Goal: Task Accomplishment & Management: Manage account settings

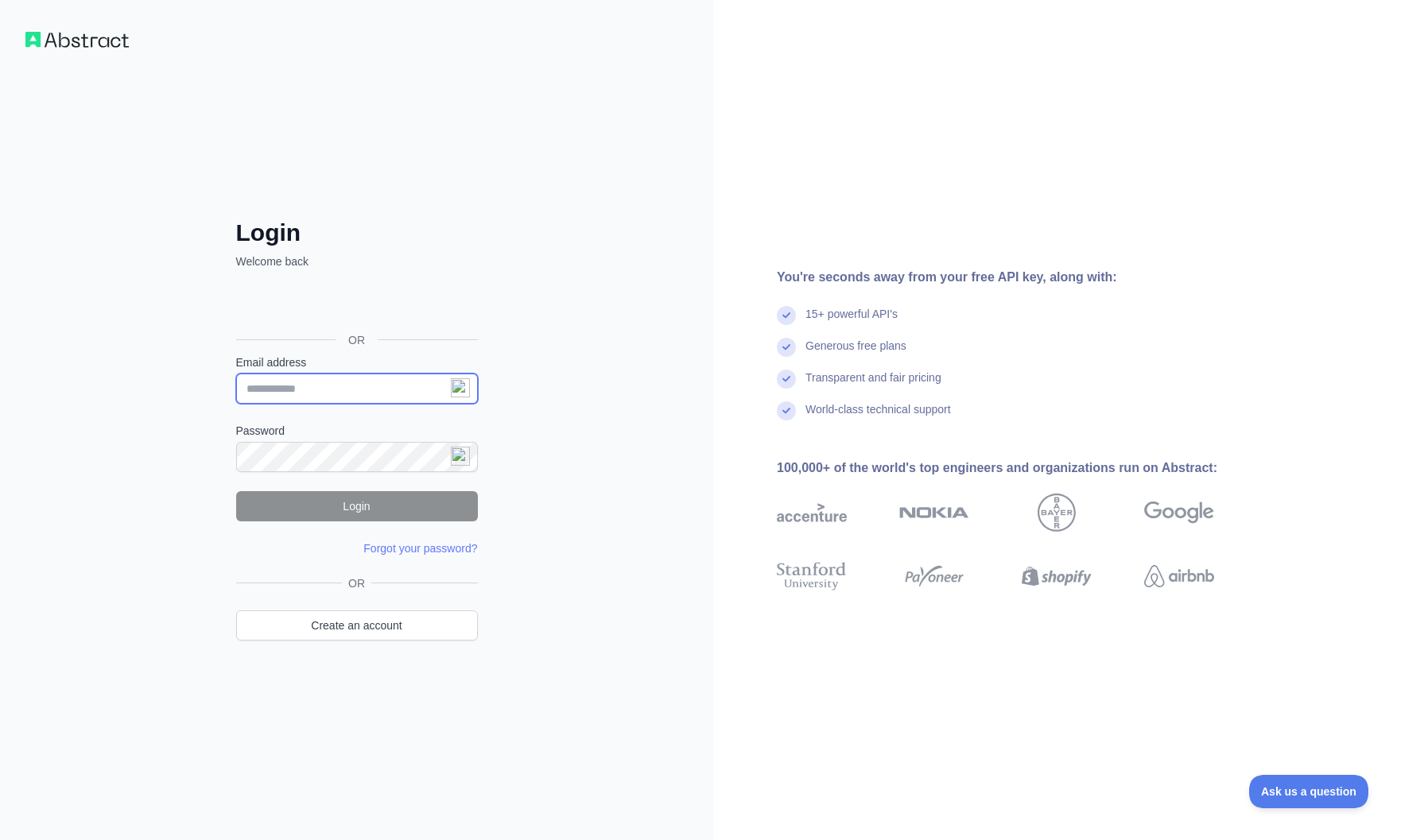
click at [387, 380] on input "Email address" at bounding box center [357, 389] width 242 height 30
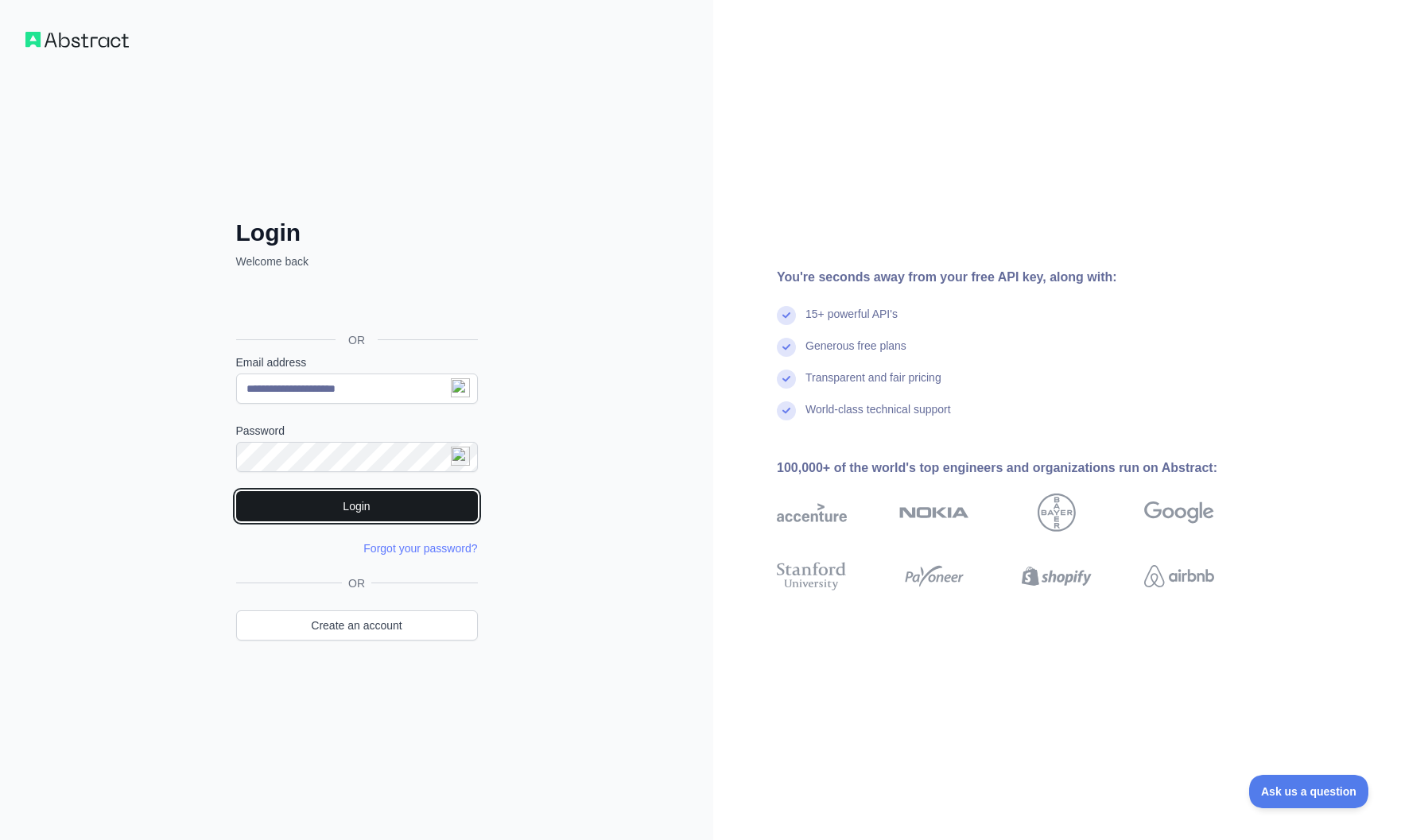
click at [326, 515] on button "Login" at bounding box center [357, 506] width 242 height 30
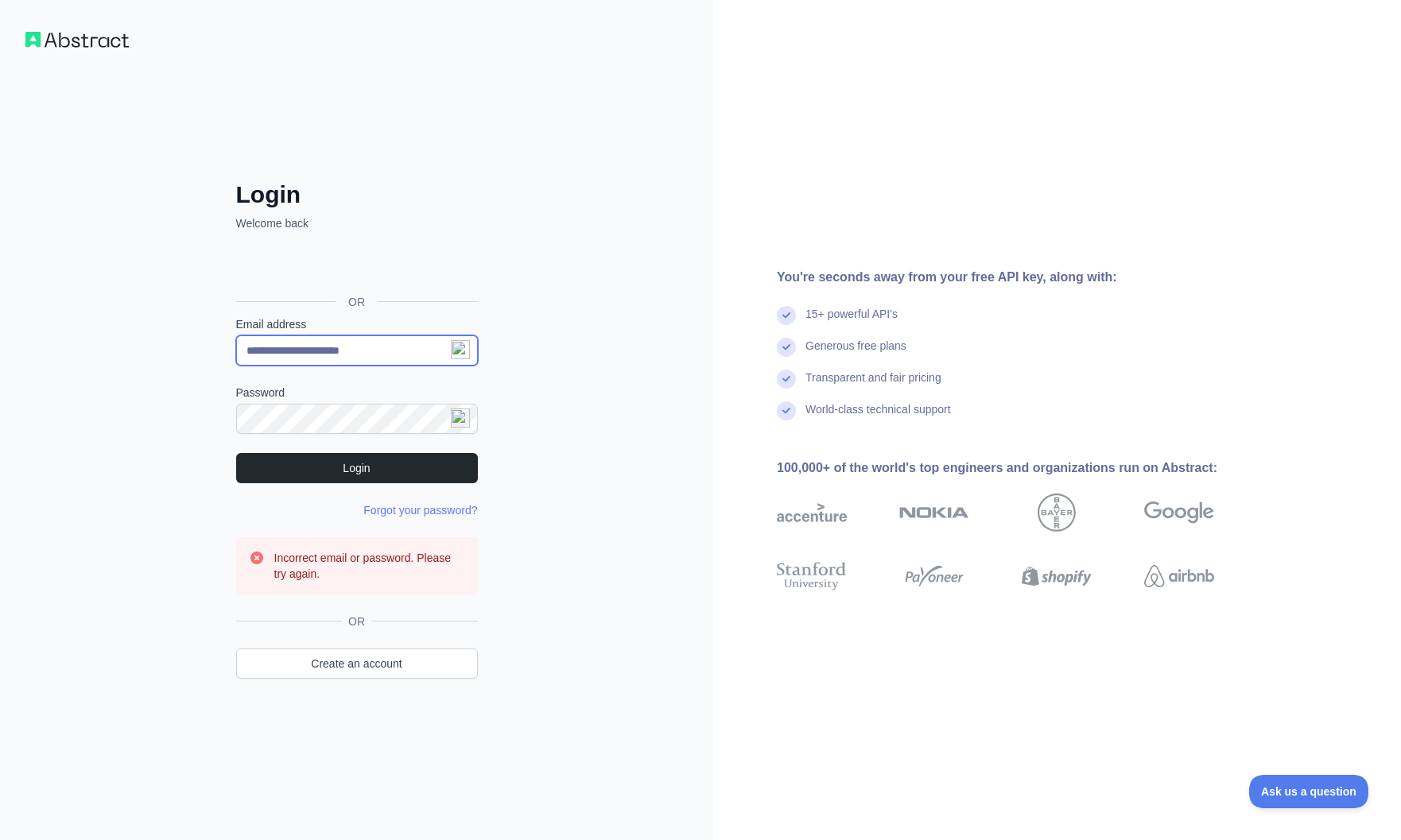
click at [285, 353] on input "**********" at bounding box center [357, 350] width 242 height 30
type input "**********"
click at [547, 458] on div "**********" at bounding box center [357, 420] width 713 height 840
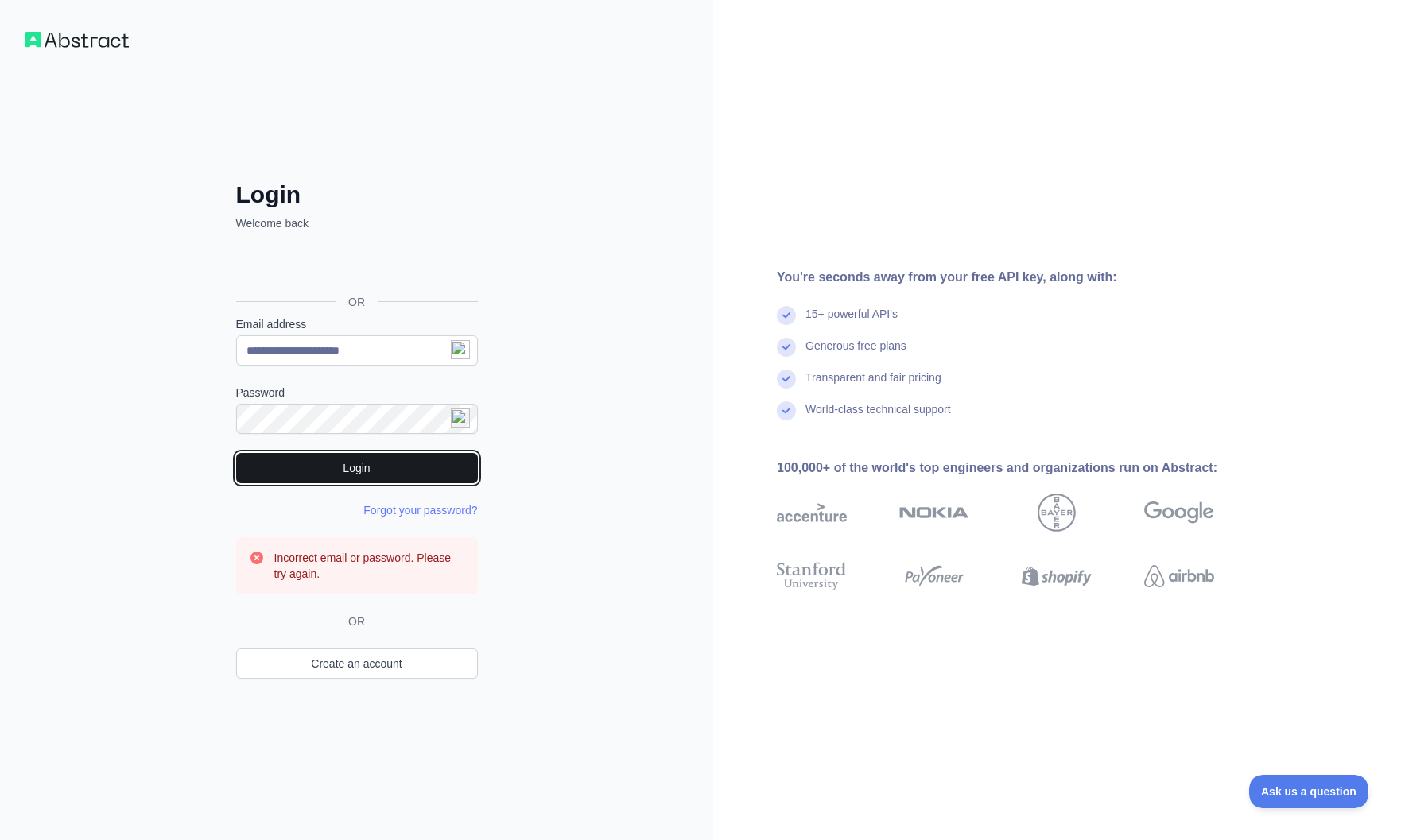
click at [368, 466] on button "Login" at bounding box center [357, 468] width 242 height 30
click at [378, 472] on button "Login" at bounding box center [357, 468] width 242 height 30
click at [355, 469] on button "Login" at bounding box center [357, 468] width 242 height 30
click at [440, 511] on link "Forgot your password?" at bounding box center [420, 511] width 114 height 13
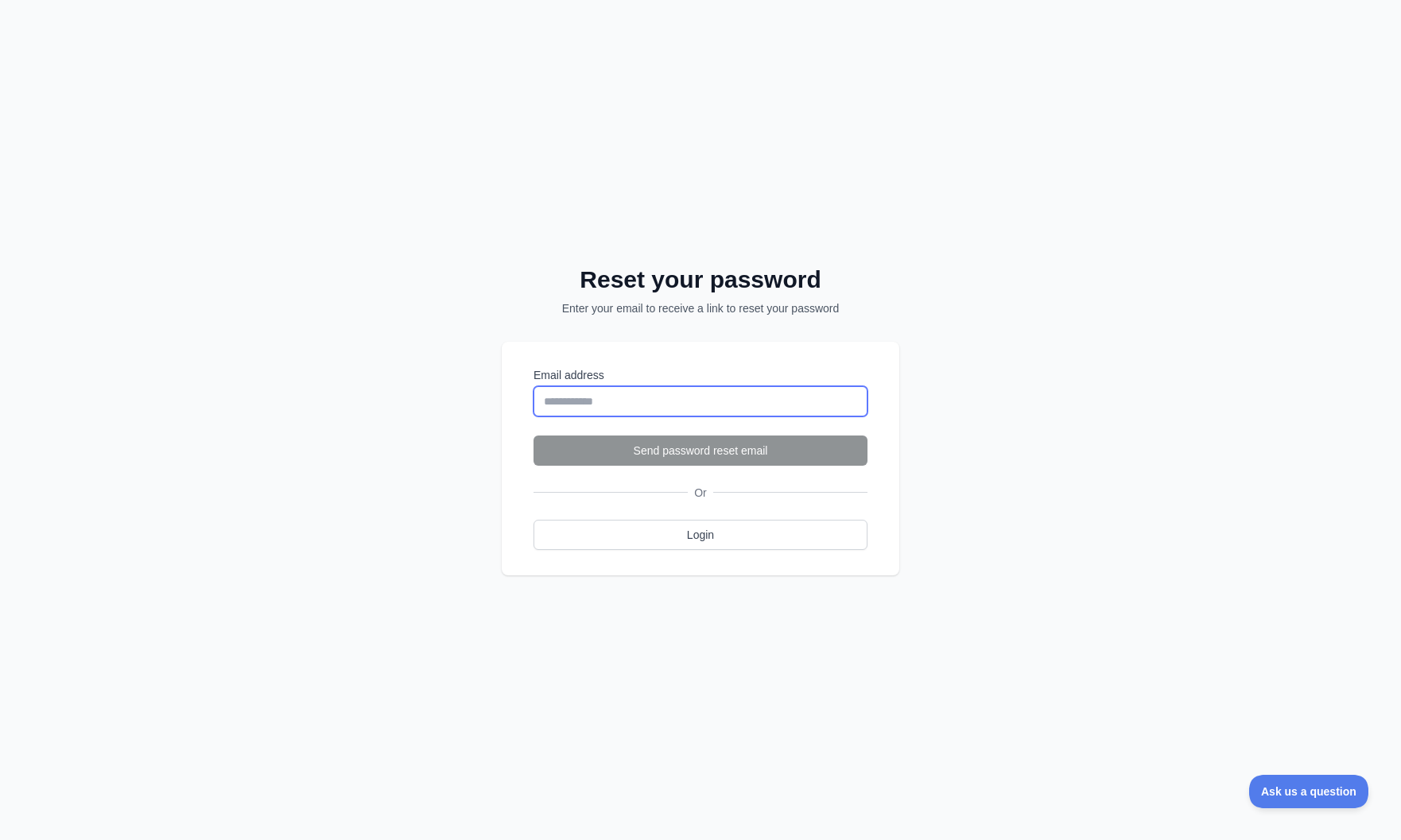
click at [650, 397] on input "Email address" at bounding box center [700, 401] width 334 height 30
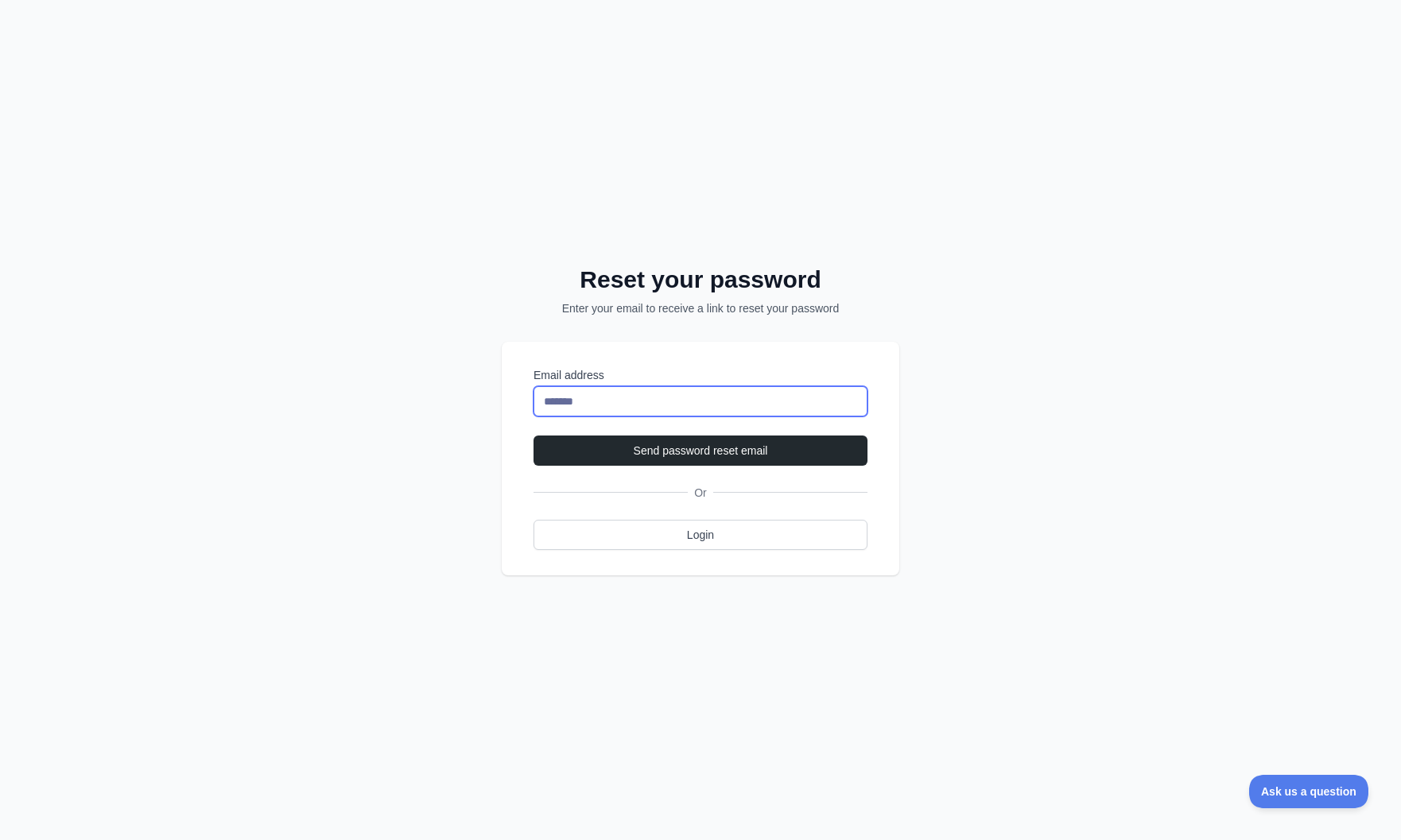
type input "**********"
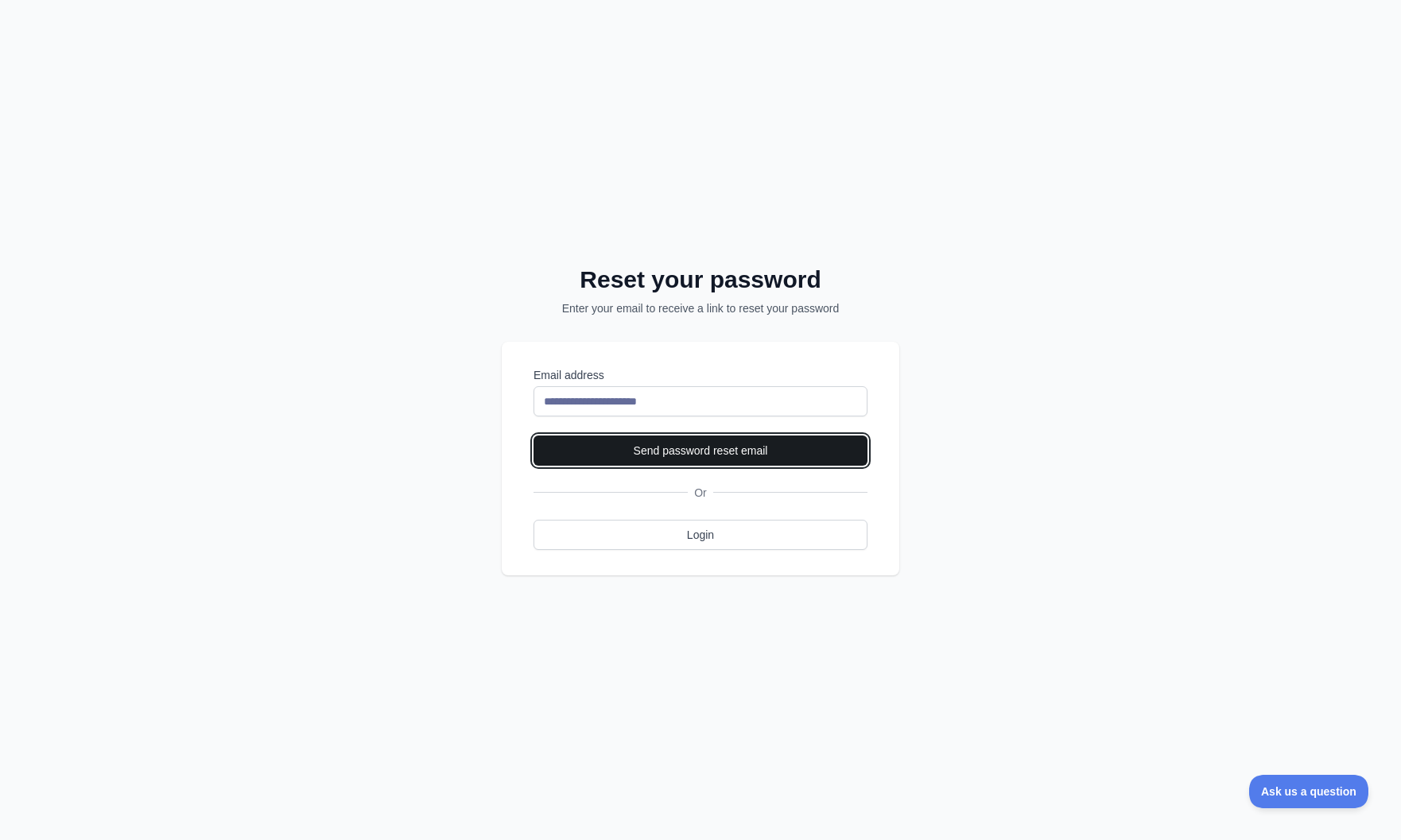
click at [721, 442] on button "Send password reset email" at bounding box center [700, 451] width 334 height 30
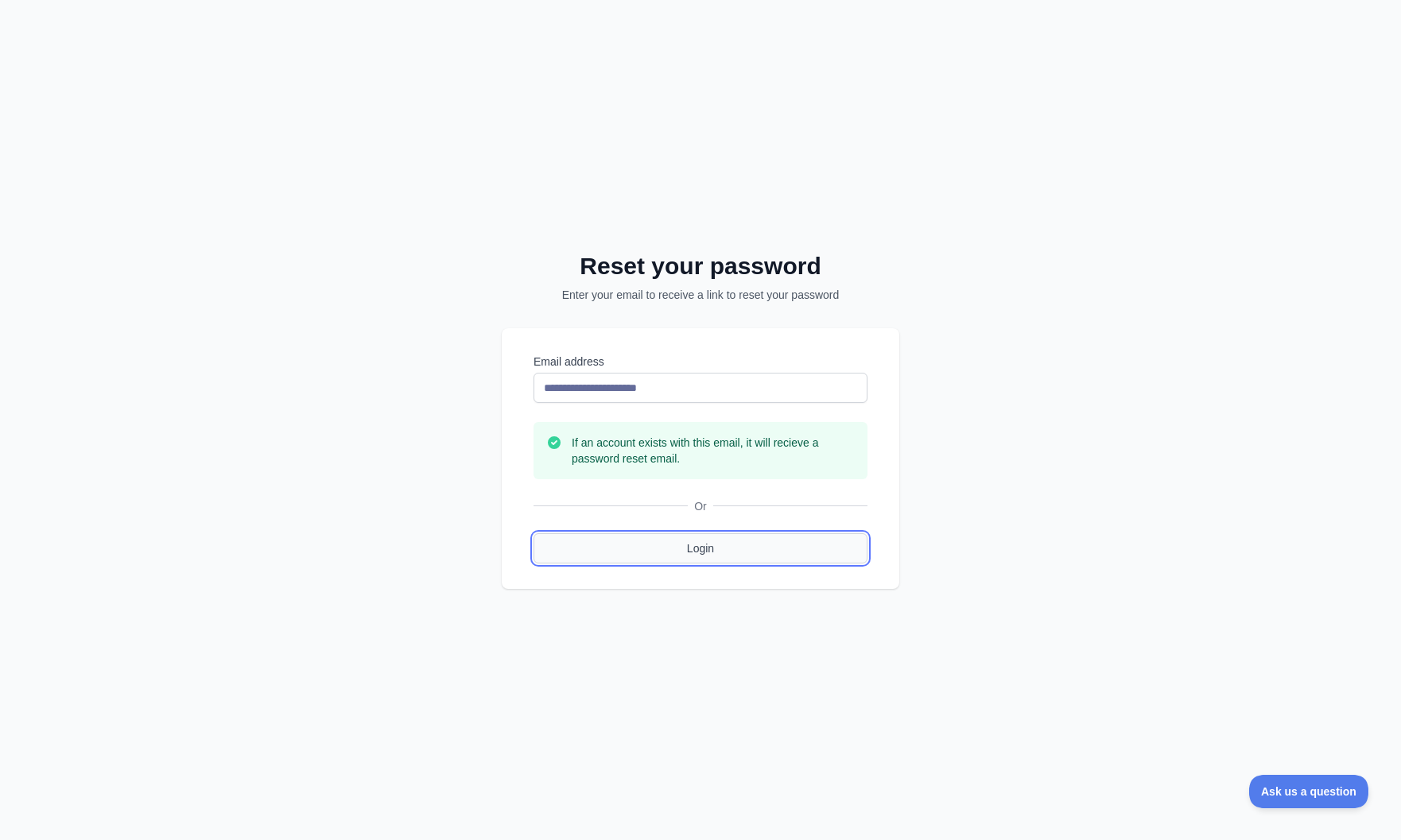
click at [718, 547] on link "Login" at bounding box center [700, 548] width 334 height 30
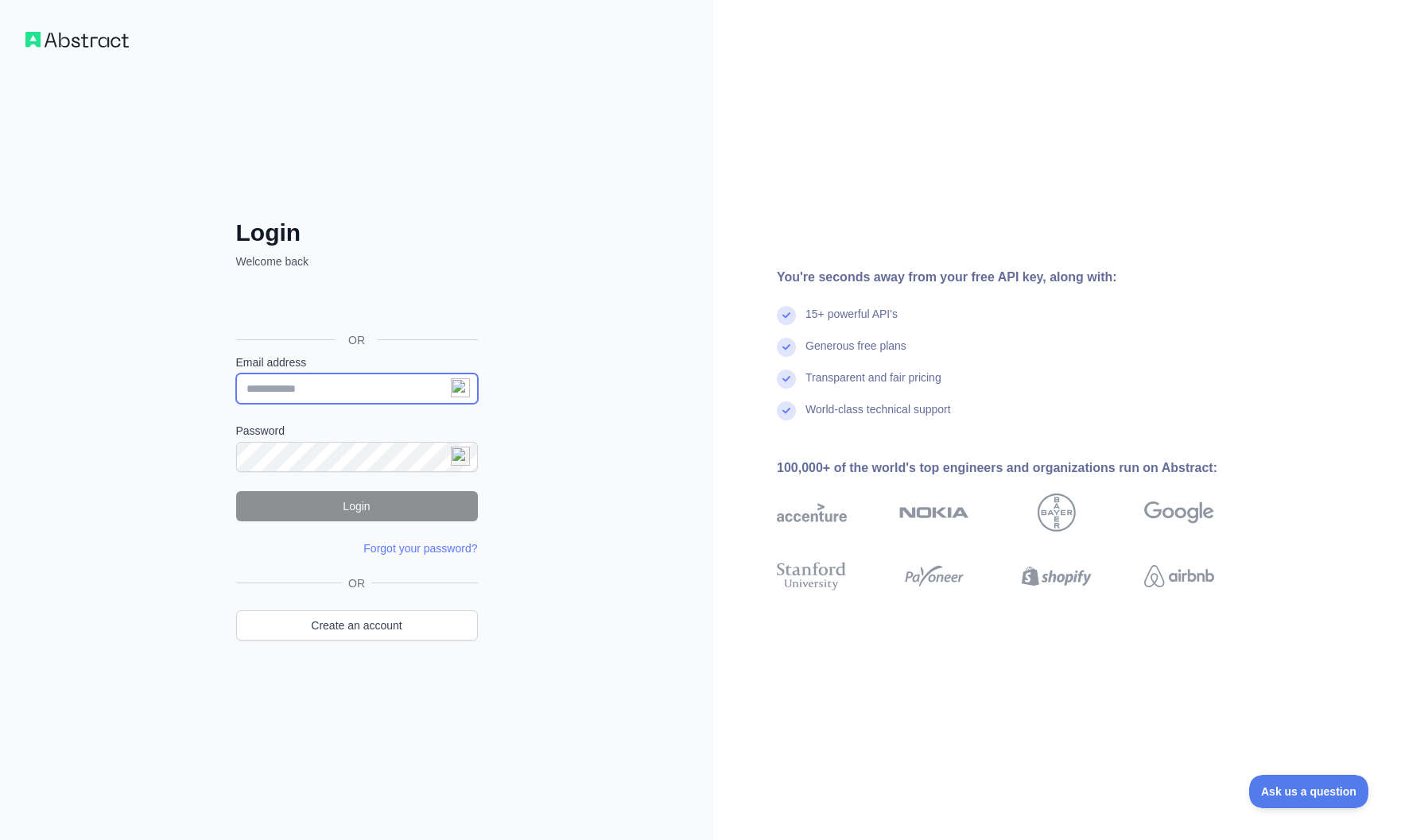
click at [294, 383] on input "Email address" at bounding box center [357, 389] width 242 height 30
type input "**********"
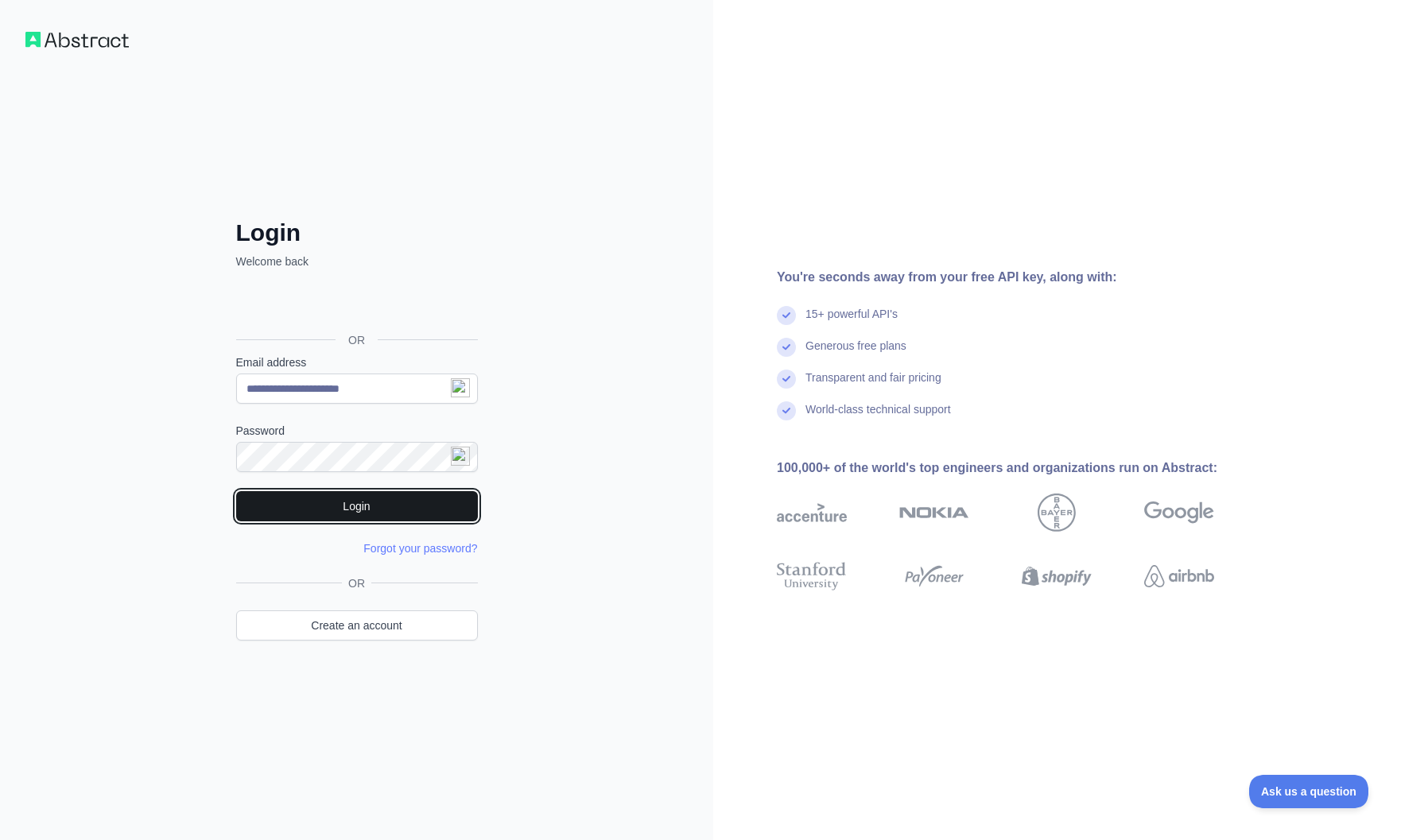
click at [356, 503] on button "Login" at bounding box center [357, 506] width 242 height 30
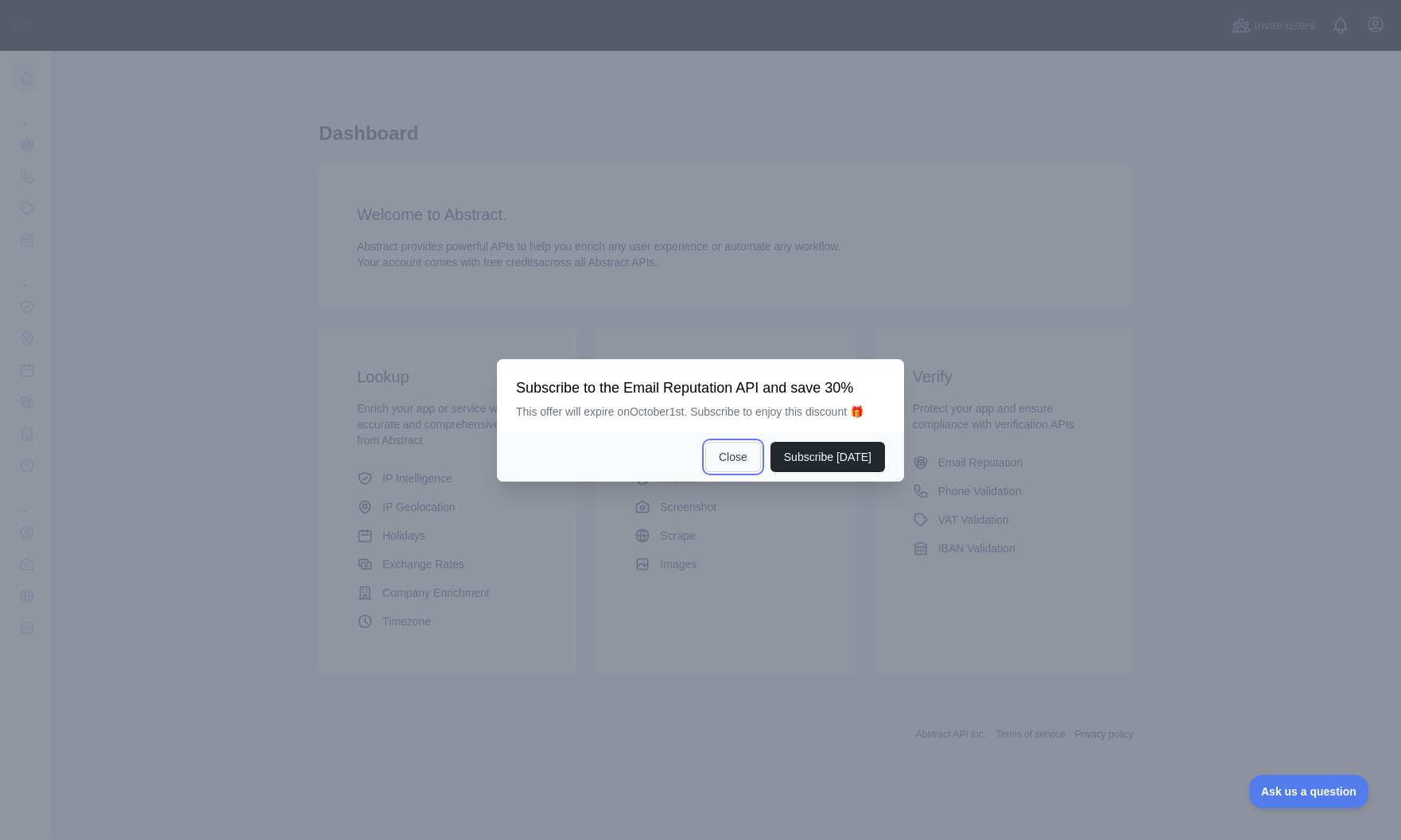
click at [733, 458] on button "Close" at bounding box center [732, 457] width 56 height 30
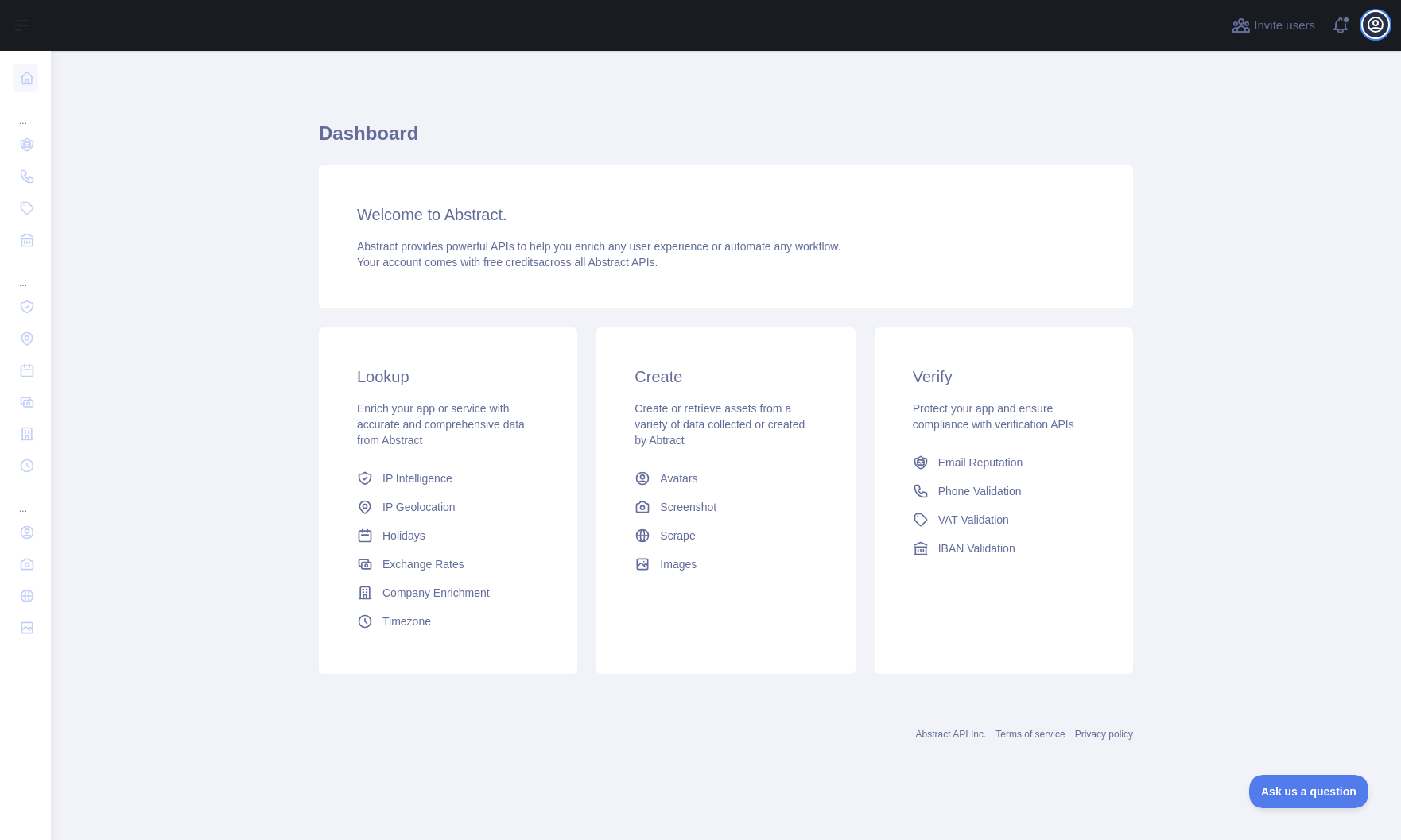
click at [1370, 28] on icon "button" at bounding box center [1375, 25] width 19 height 19
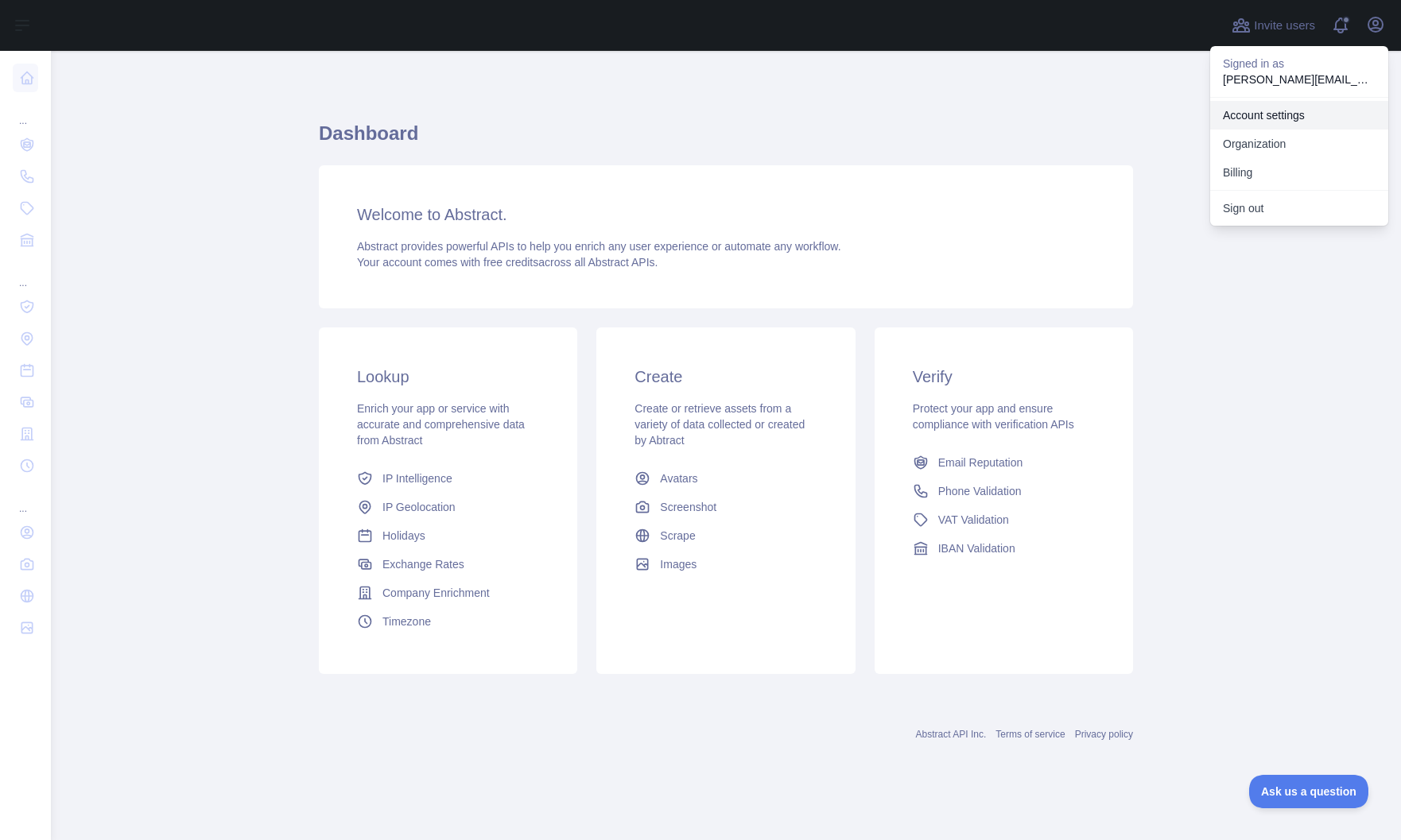
click at [1266, 123] on link "Account settings" at bounding box center [1298, 115] width 178 height 28
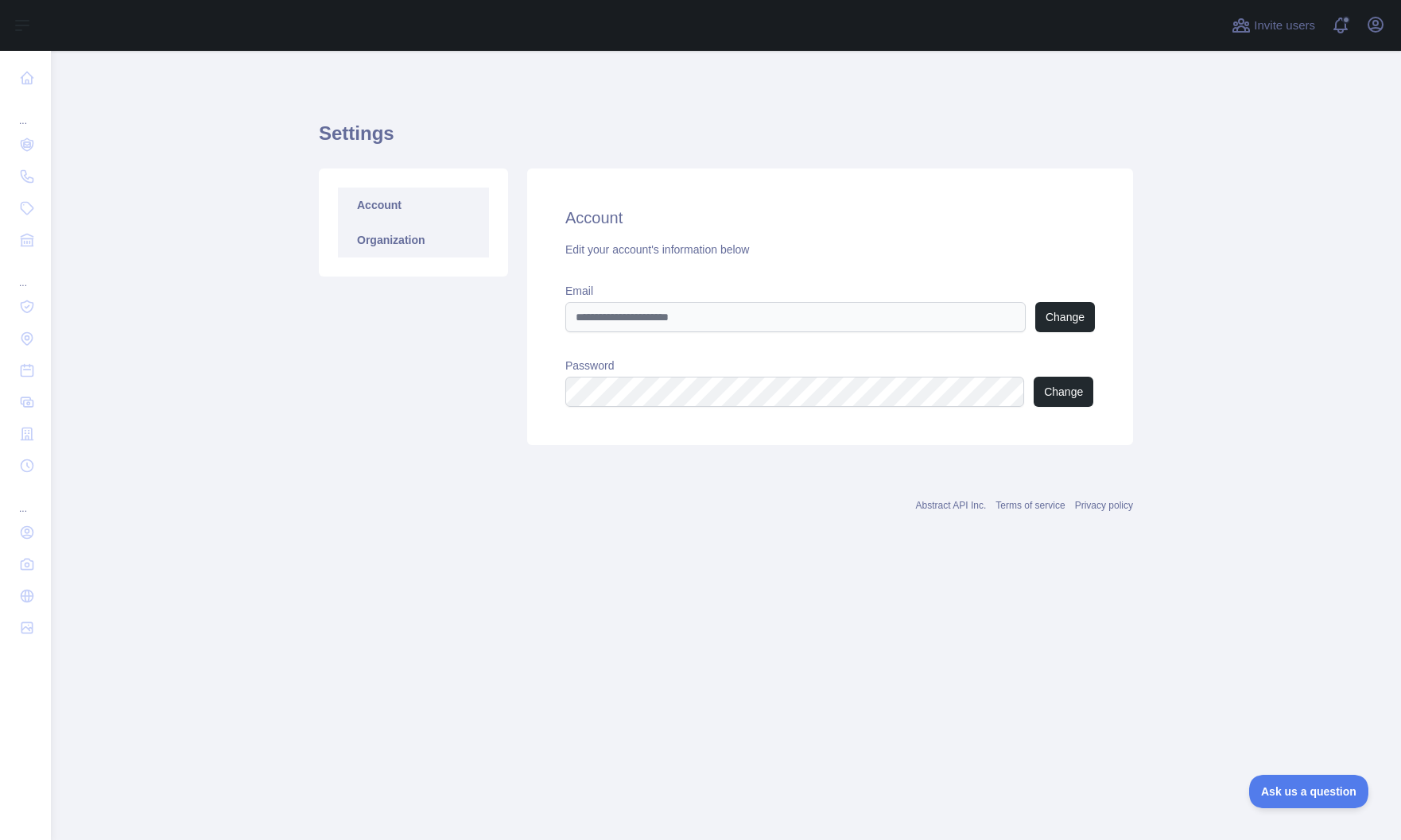
click at [392, 247] on link "Organization" at bounding box center [413, 240] width 151 height 35
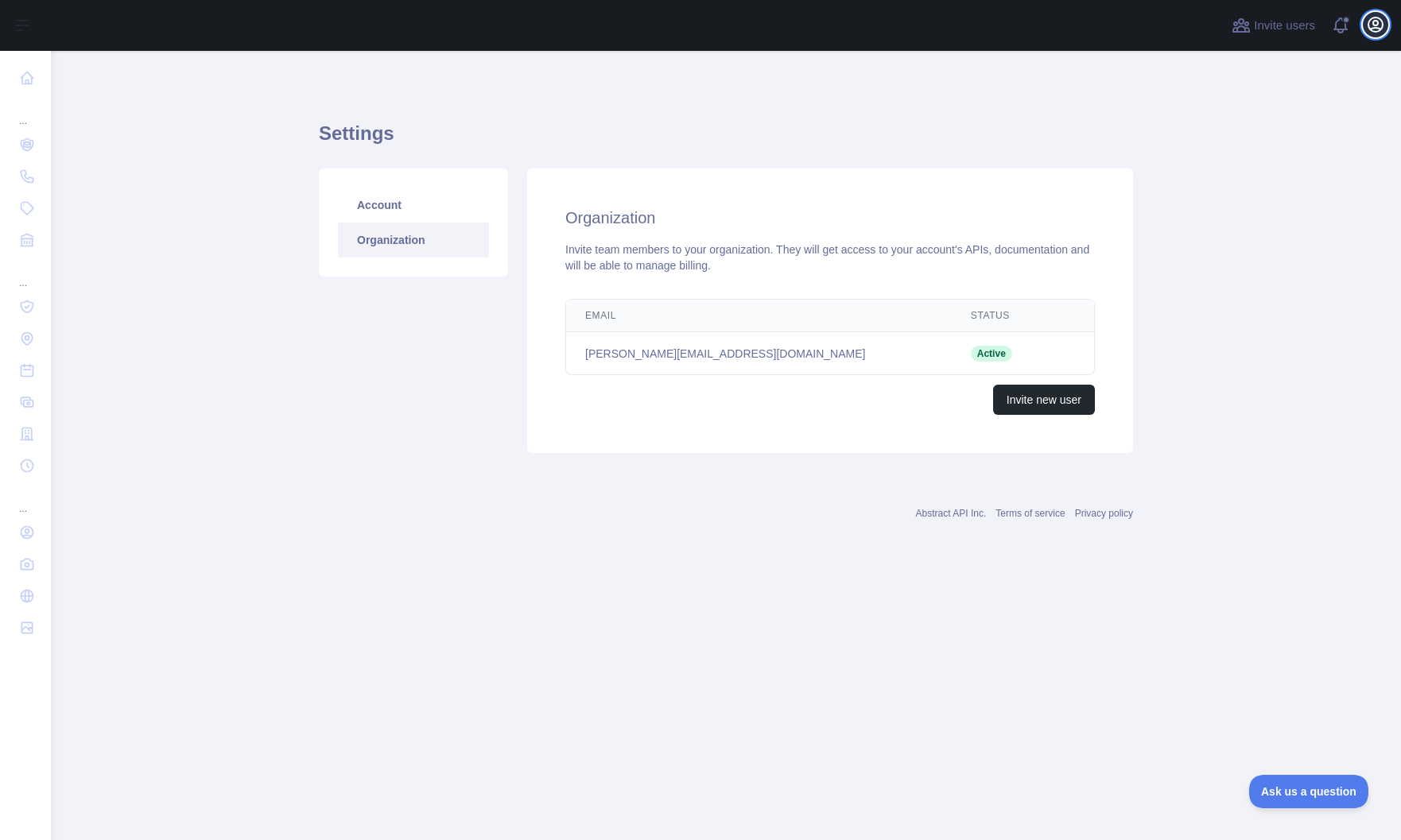
click at [1375, 25] on icon "button" at bounding box center [1375, 25] width 15 height 15
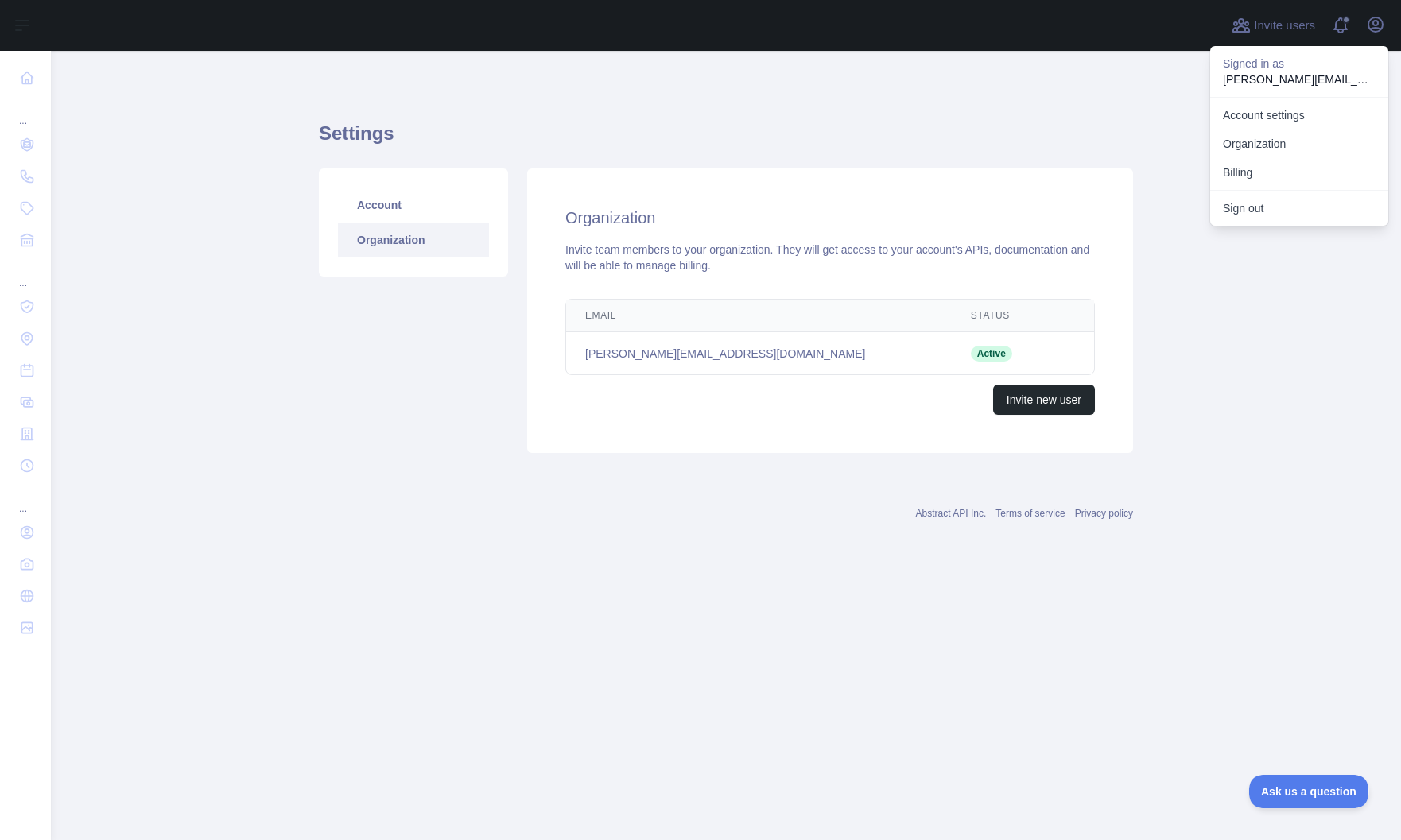
drag, startPoint x: 158, startPoint y: 356, endPoint x: 109, endPoint y: 451, distance: 106.9
click at [156, 357] on main "Settings Account Organization Organization Invite team members to your organiza…" at bounding box center [726, 445] width 1350 height 789
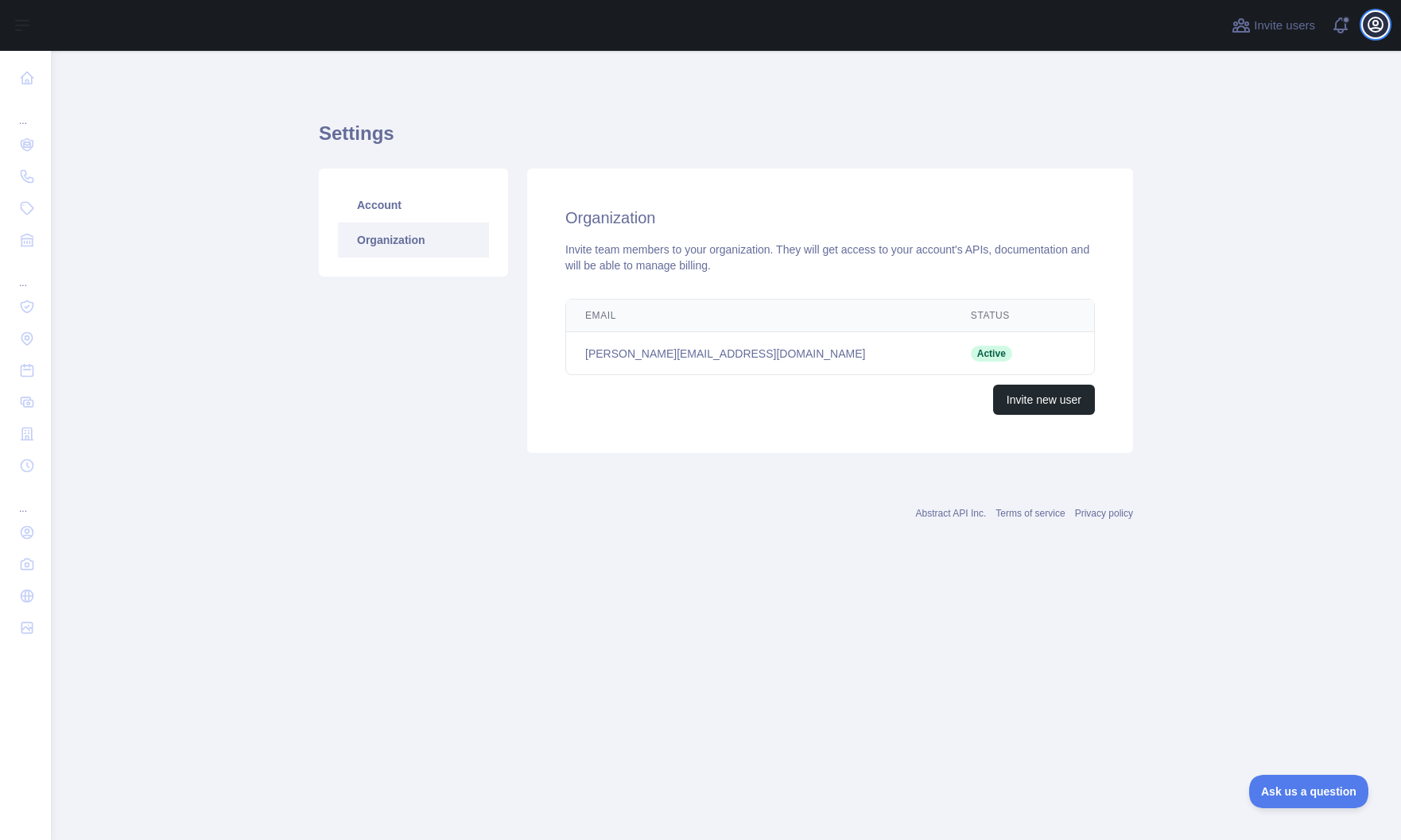
click at [1386, 26] on button "Open user menu" at bounding box center [1375, 25] width 26 height 26
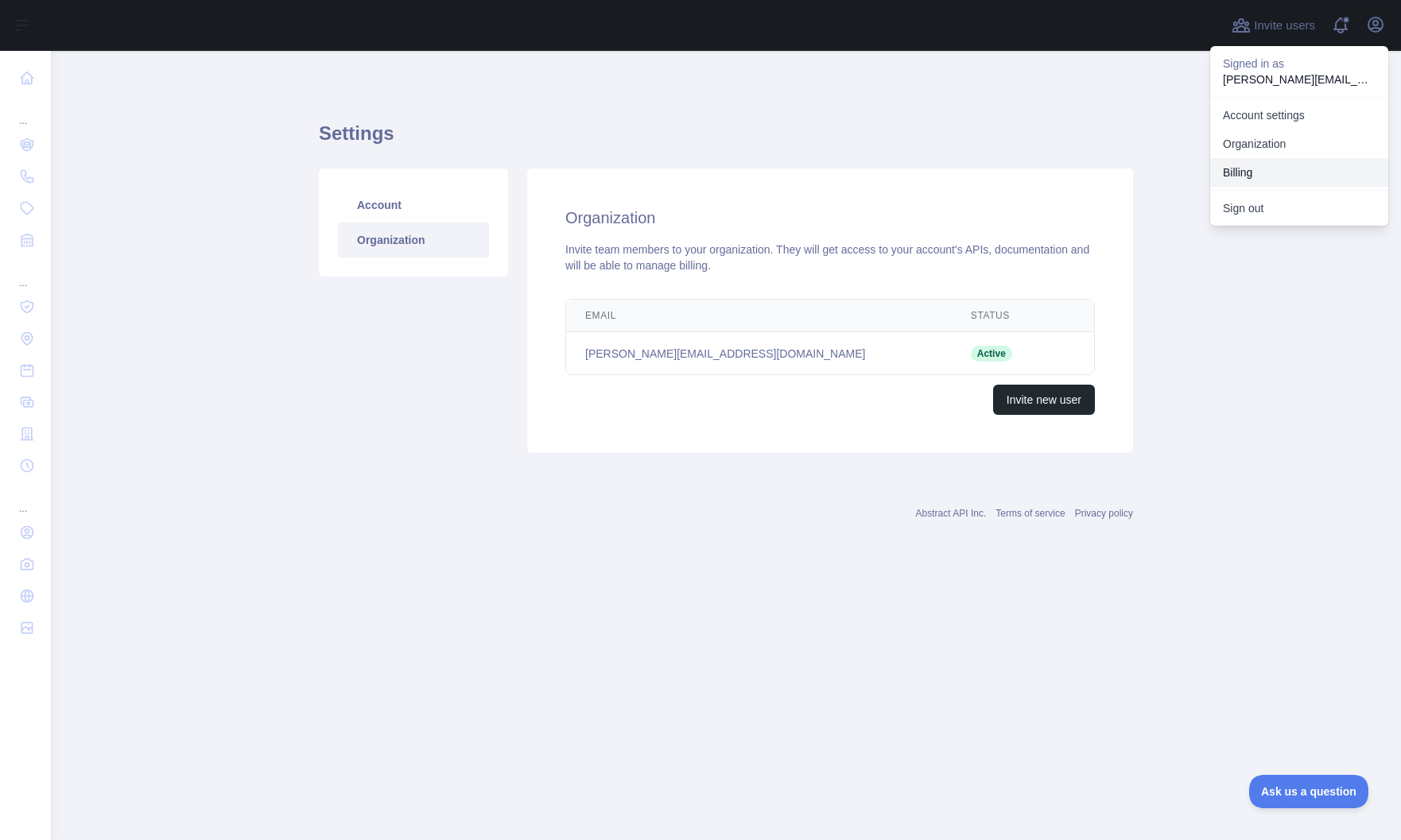
click at [1253, 171] on button "Billing" at bounding box center [1298, 171] width 178 height 28
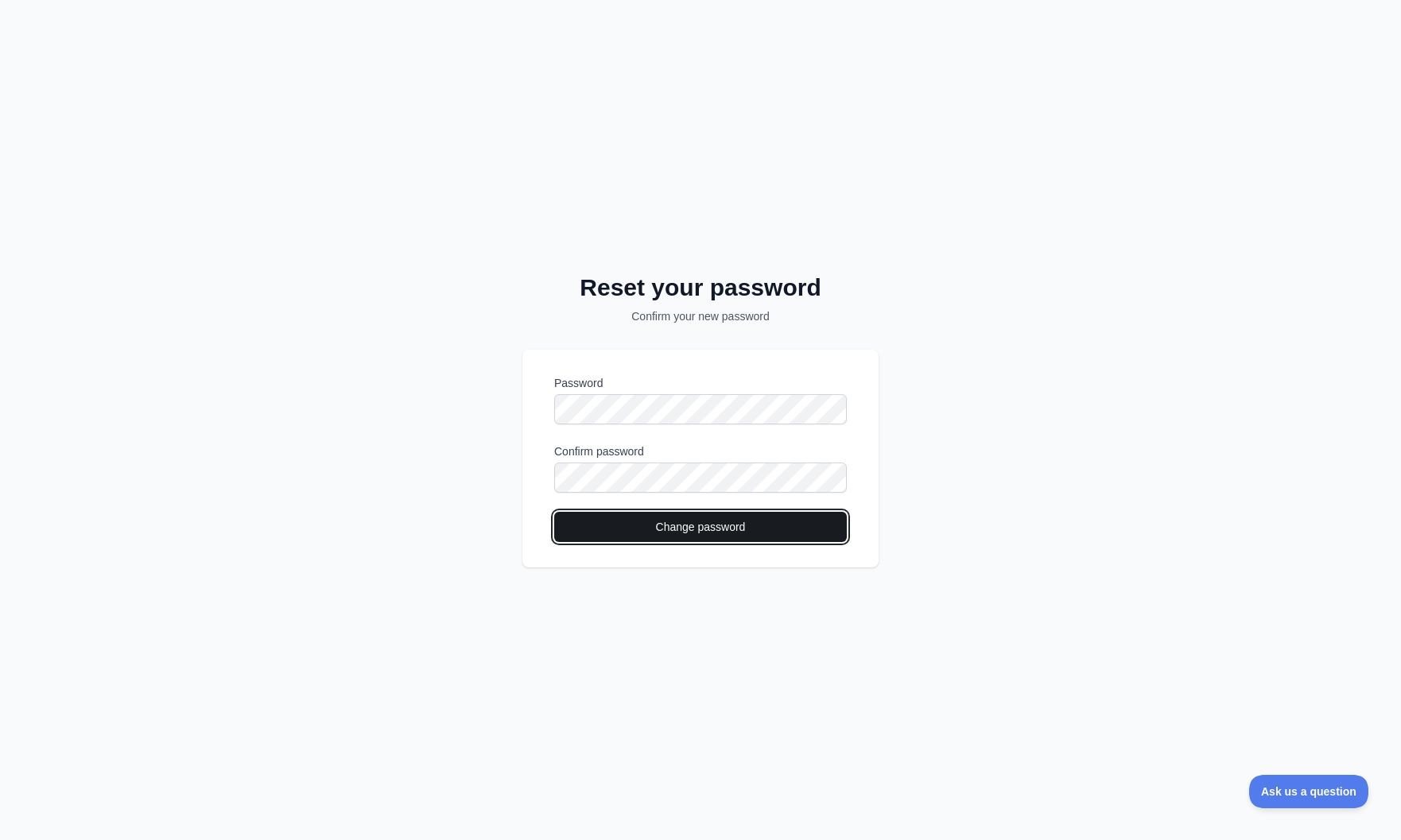
click at [695, 525] on button "Change password" at bounding box center [700, 526] width 293 height 30
